Goal: Task Accomplishment & Management: Complete application form

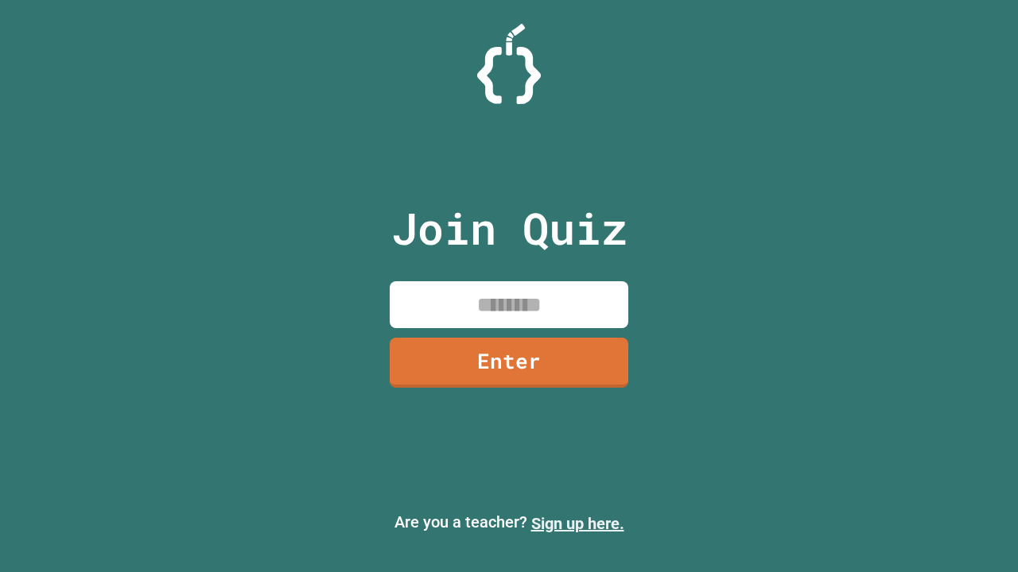
click at [577, 524] on link "Sign up here." at bounding box center [577, 523] width 93 height 19
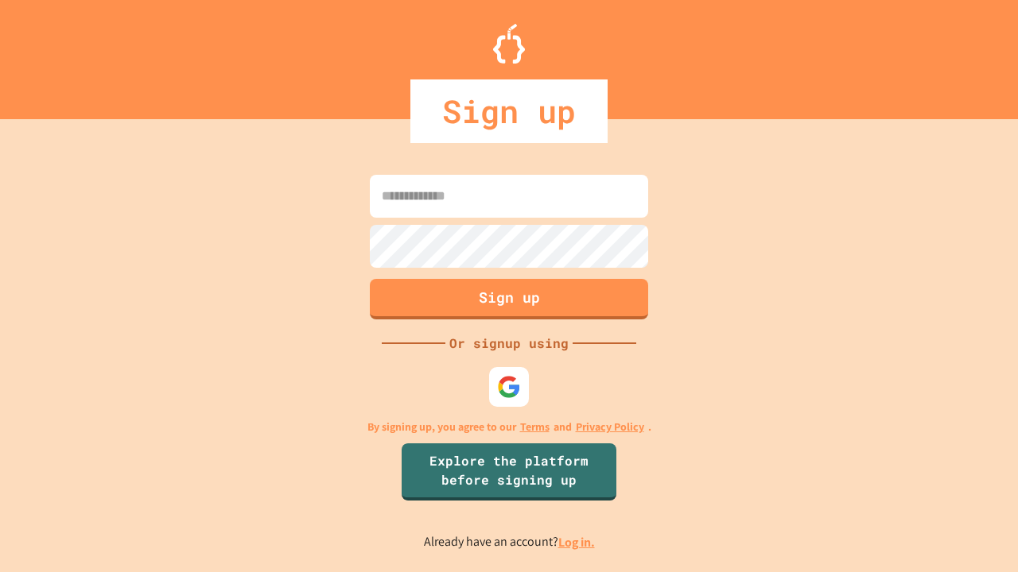
click at [577, 542] on link "Log in." at bounding box center [576, 542] width 37 height 17
